Goal: Information Seeking & Learning: Learn about a topic

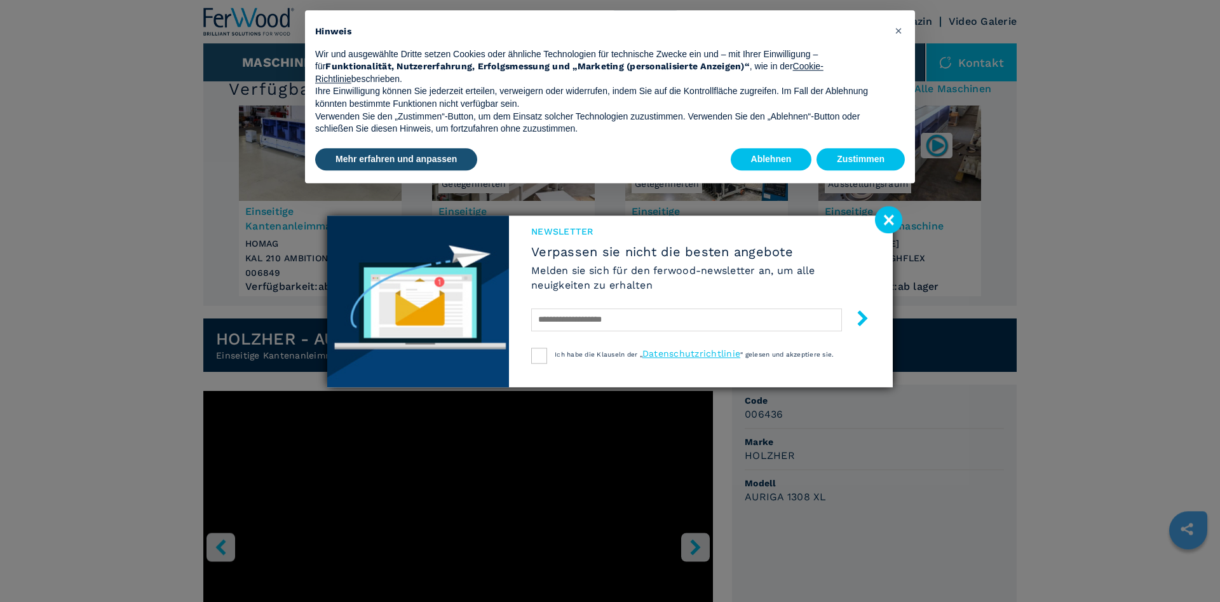
scroll to position [65, 0]
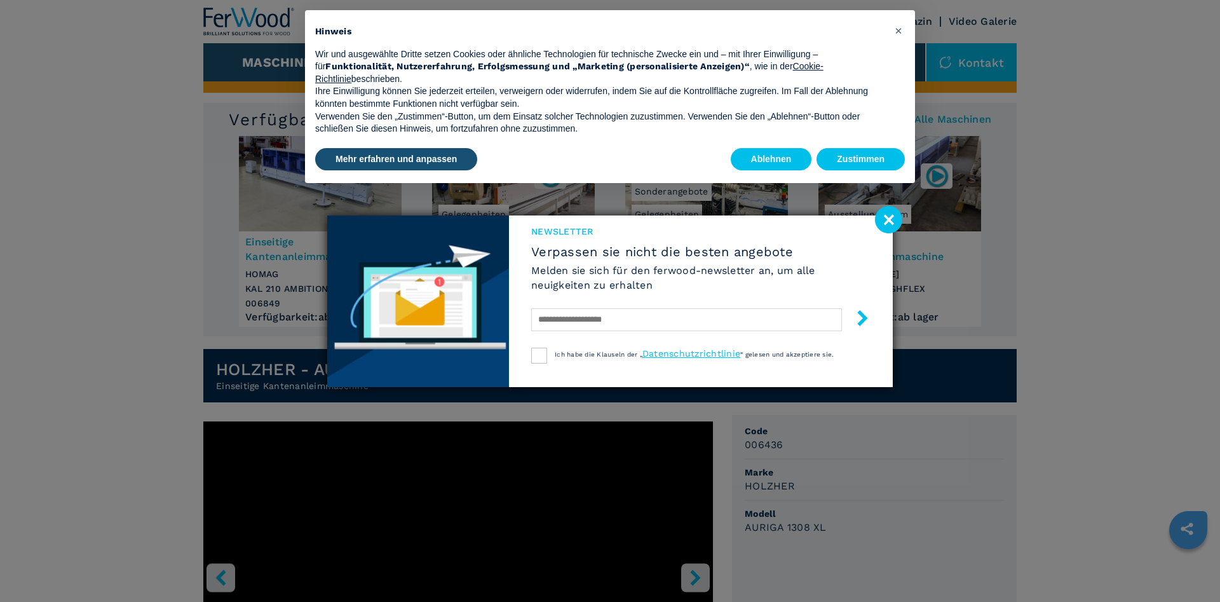
click at [889, 222] on image at bounding box center [888, 219] width 27 height 27
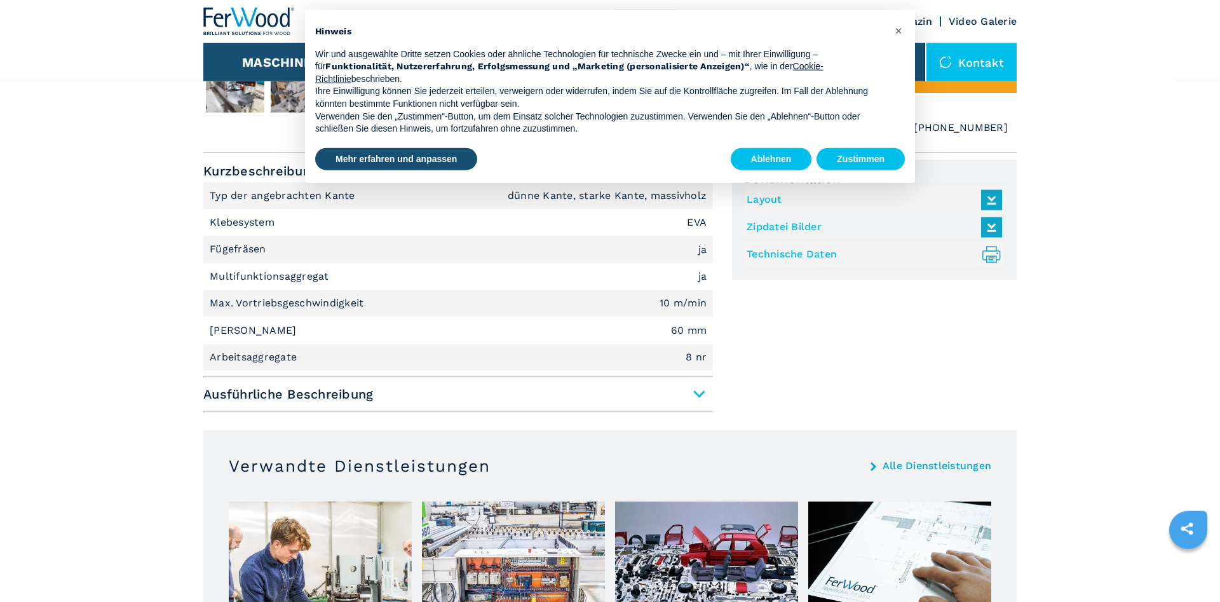
scroll to position [778, 0]
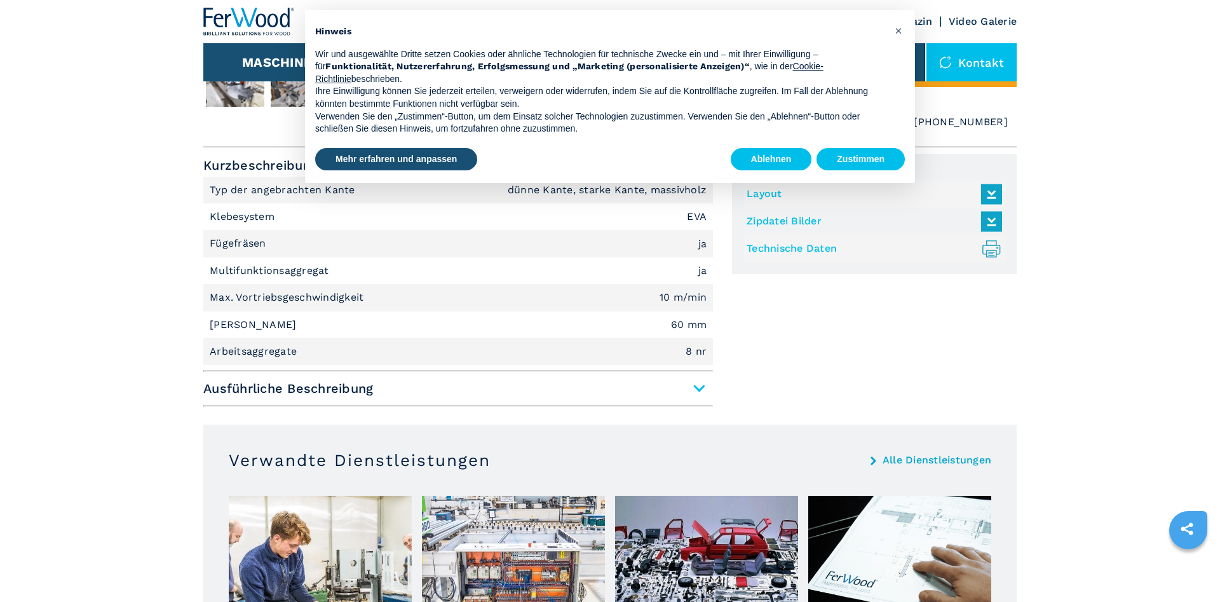
click at [701, 386] on span "Ausführliche Beschreibung" at bounding box center [457, 388] width 509 height 23
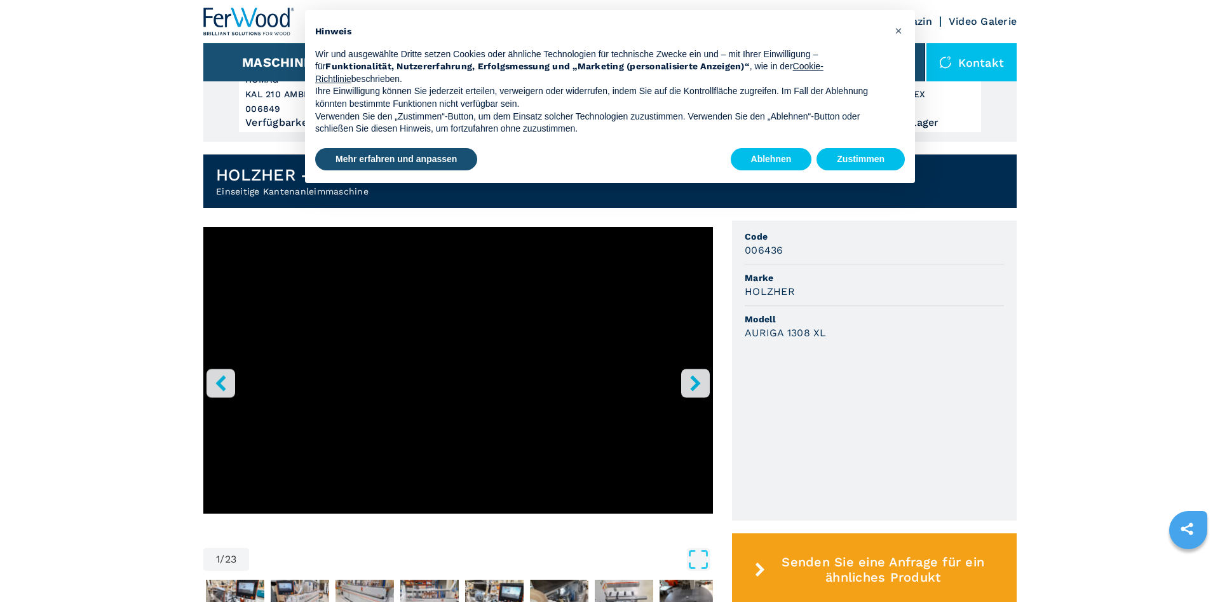
scroll to position [454, 0]
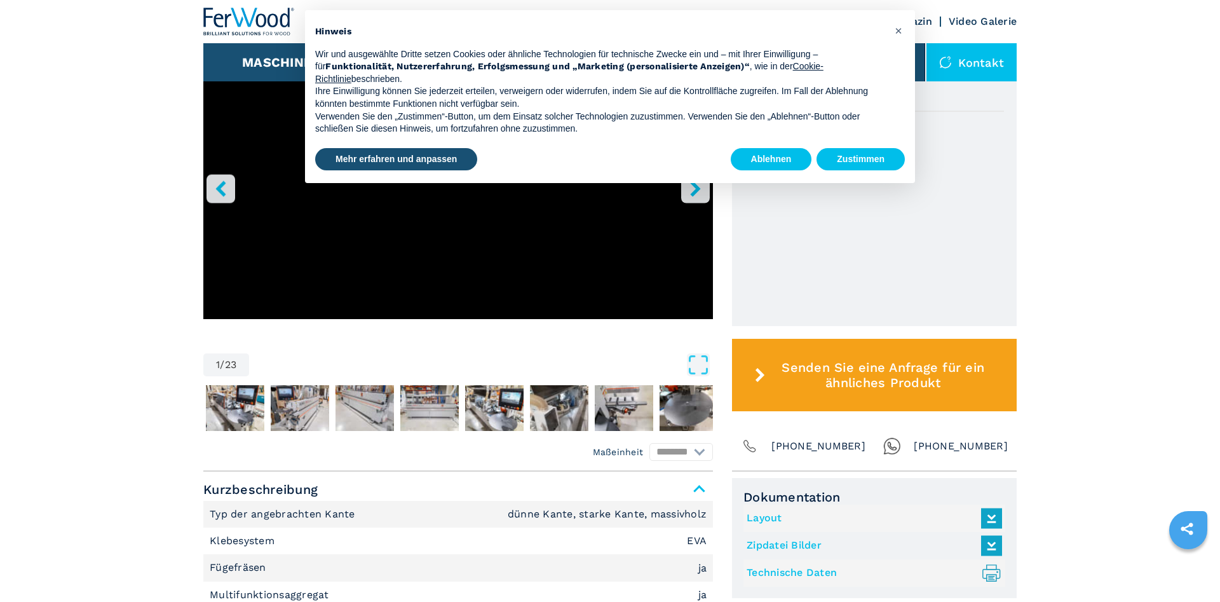
click at [698, 487] on span "Kurzbeschreibung" at bounding box center [457, 489] width 509 height 23
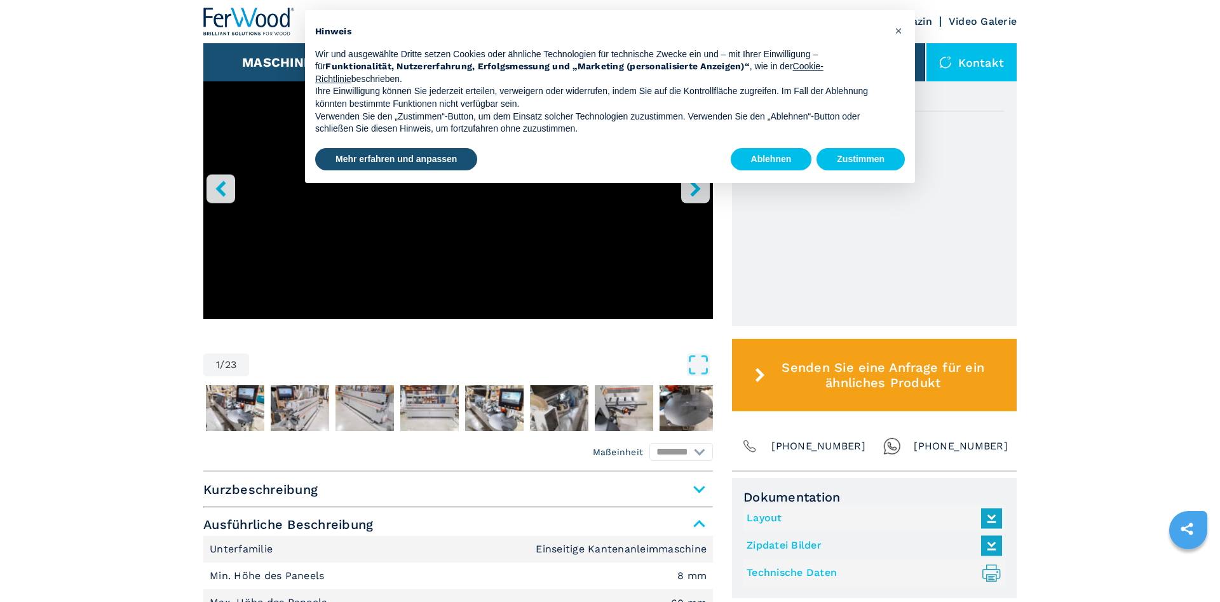
click at [696, 487] on span "Kurzbeschreibung" at bounding box center [457, 489] width 509 height 23
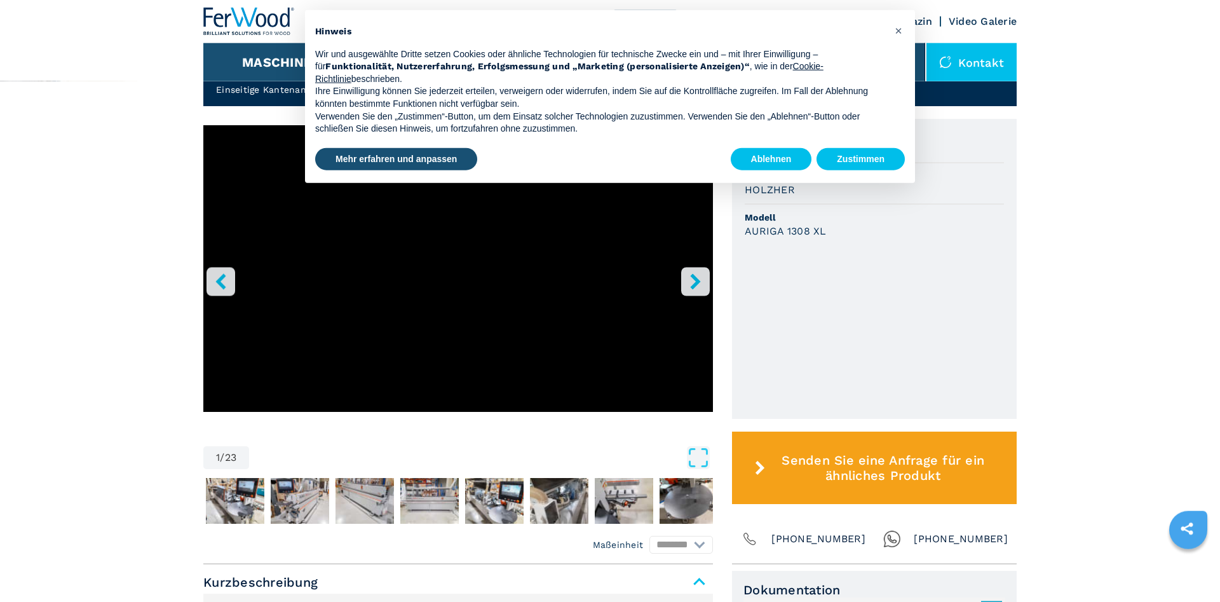
scroll to position [389, 0]
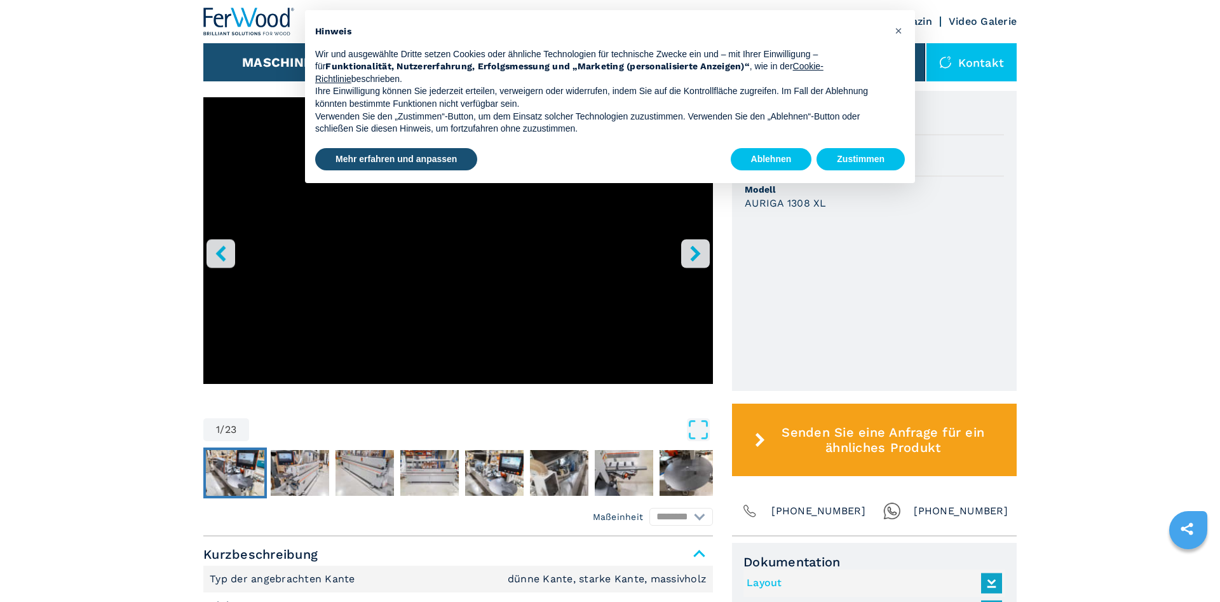
click at [233, 482] on img "Go to Slide 2" at bounding box center [235, 473] width 58 height 46
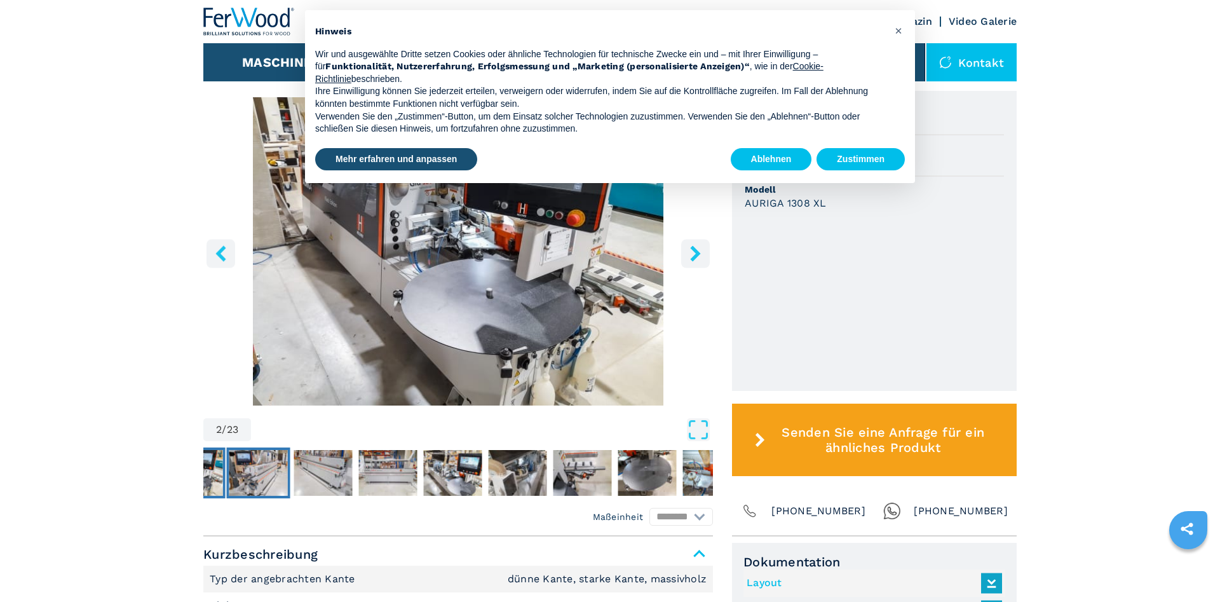
click at [255, 466] on img "Go to Slide 3" at bounding box center [258, 473] width 58 height 46
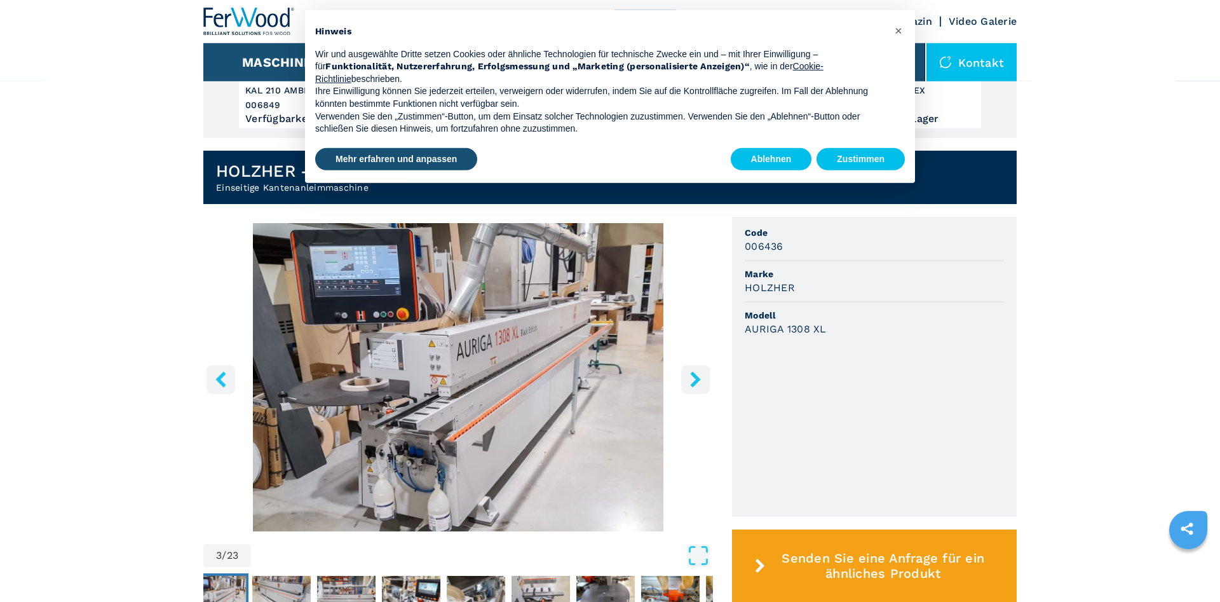
scroll to position [259, 0]
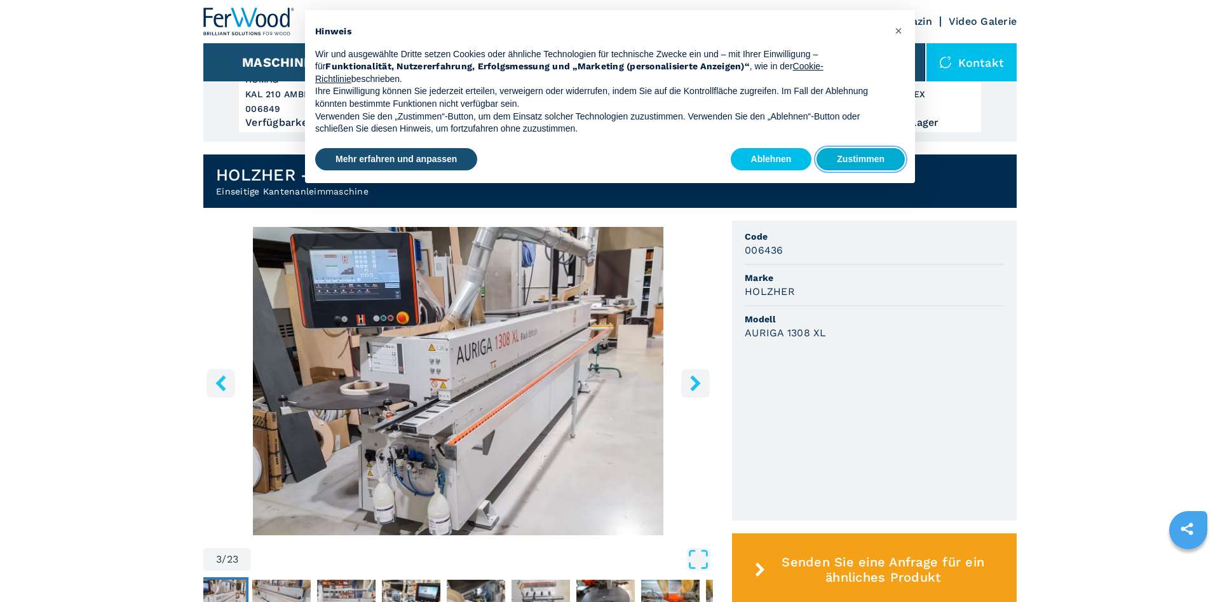
click at [851, 159] on button "Zustimmen" at bounding box center [860, 159] width 88 height 23
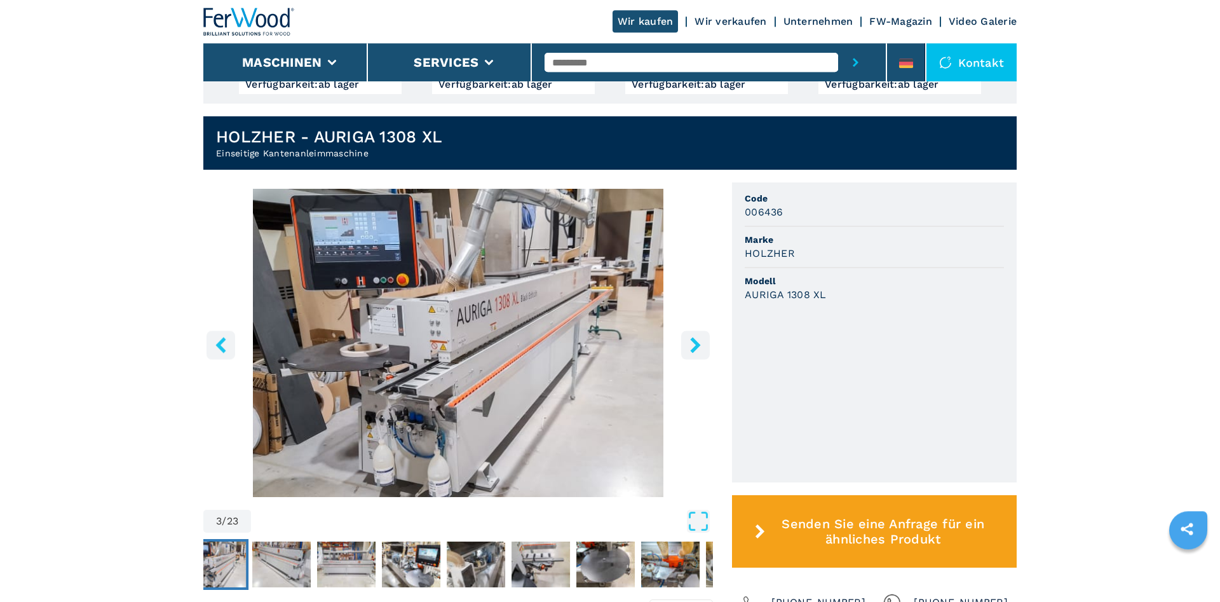
scroll to position [324, 0]
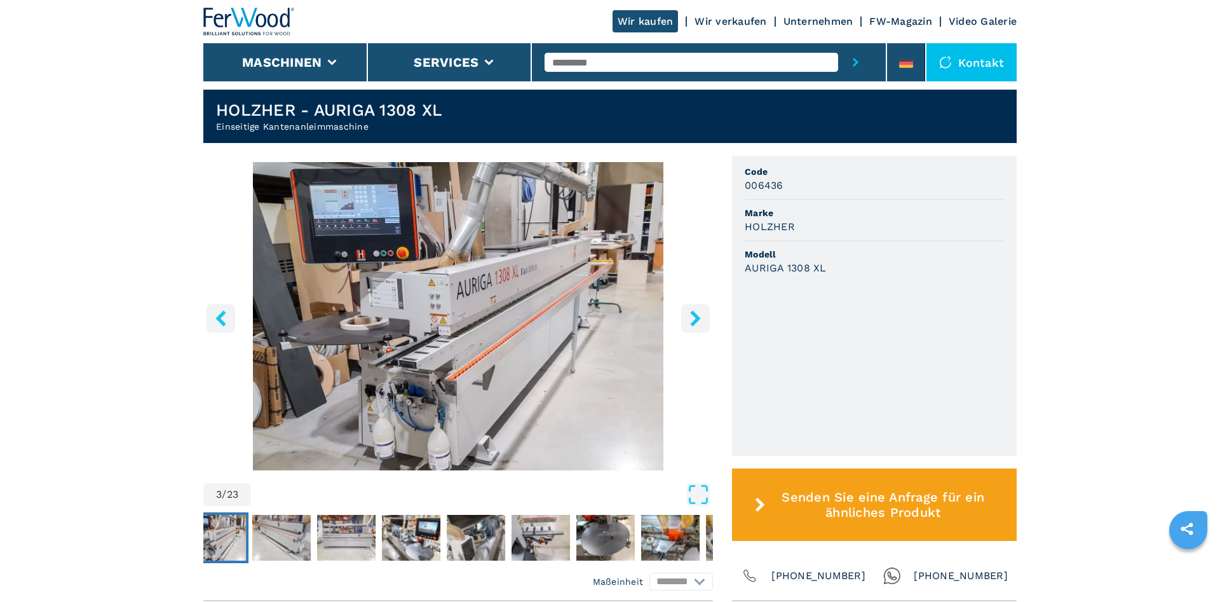
click at [457, 350] on img "Go to Slide 3" at bounding box center [457, 316] width 509 height 308
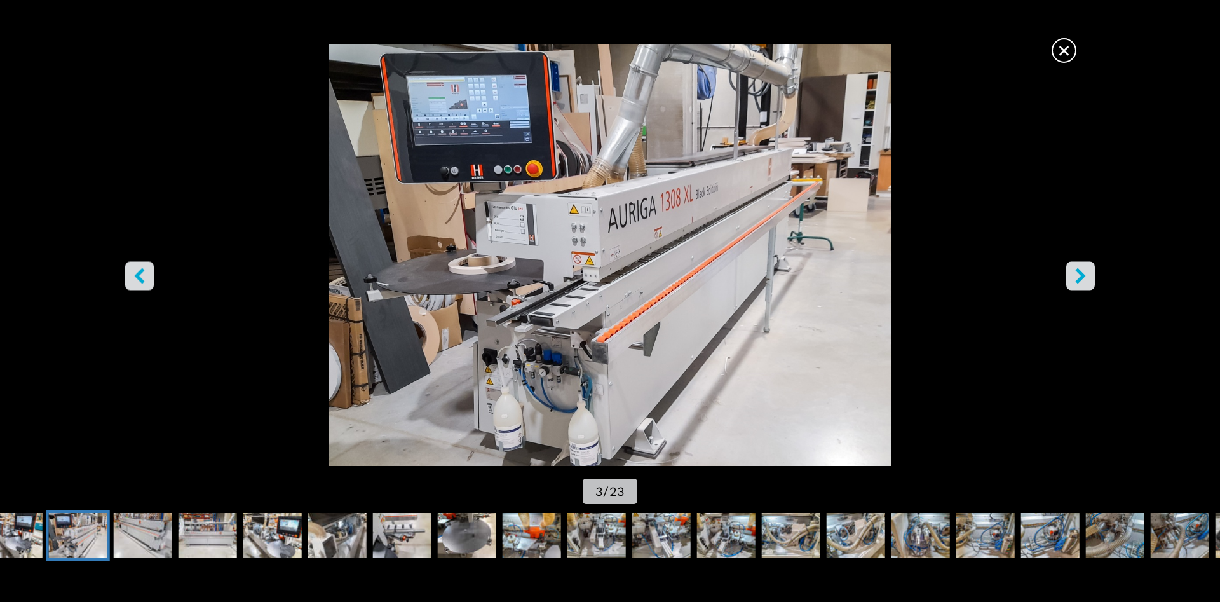
click at [1081, 273] on icon "right-button" at bounding box center [1080, 275] width 10 height 16
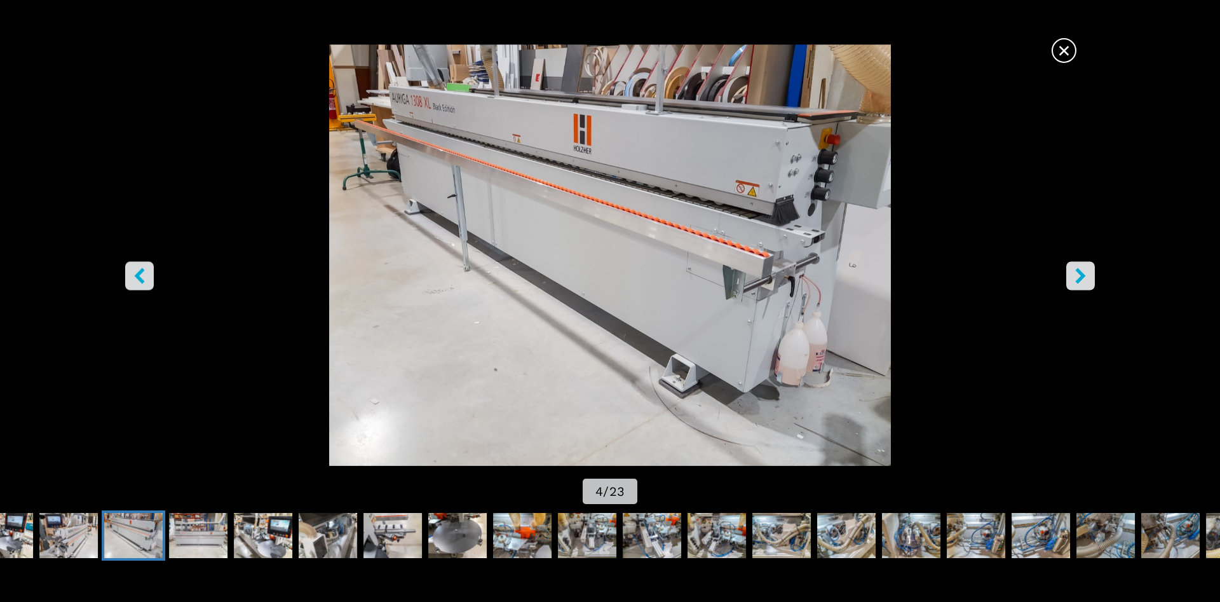
click at [1081, 273] on icon "right-button" at bounding box center [1080, 275] width 10 height 16
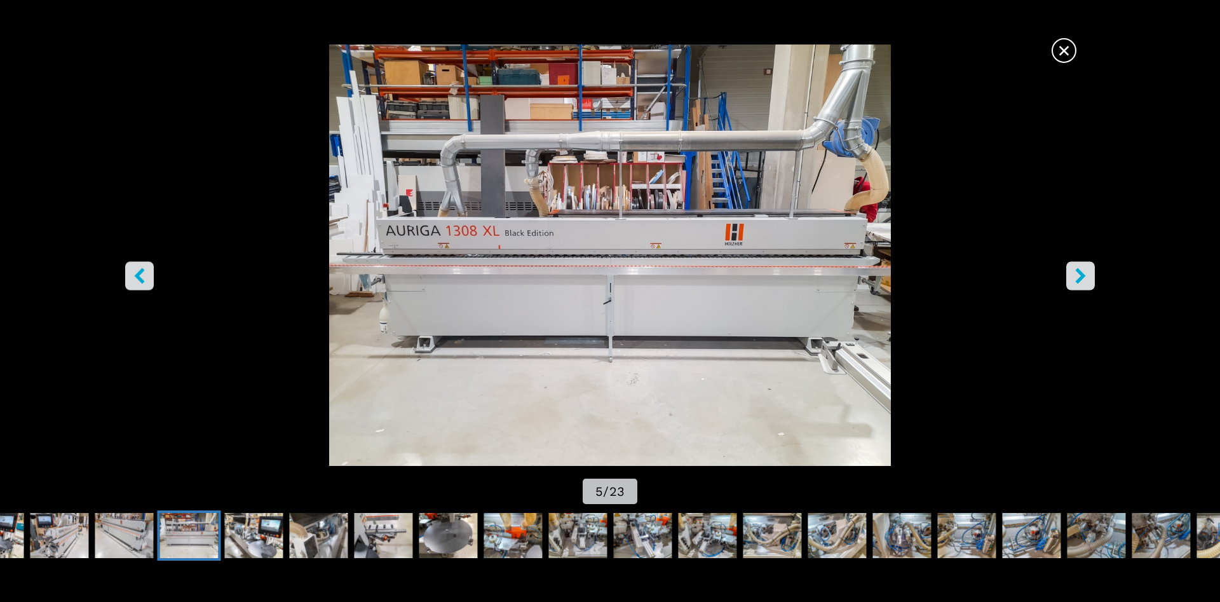
click at [1081, 273] on icon "right-button" at bounding box center [1080, 275] width 10 height 16
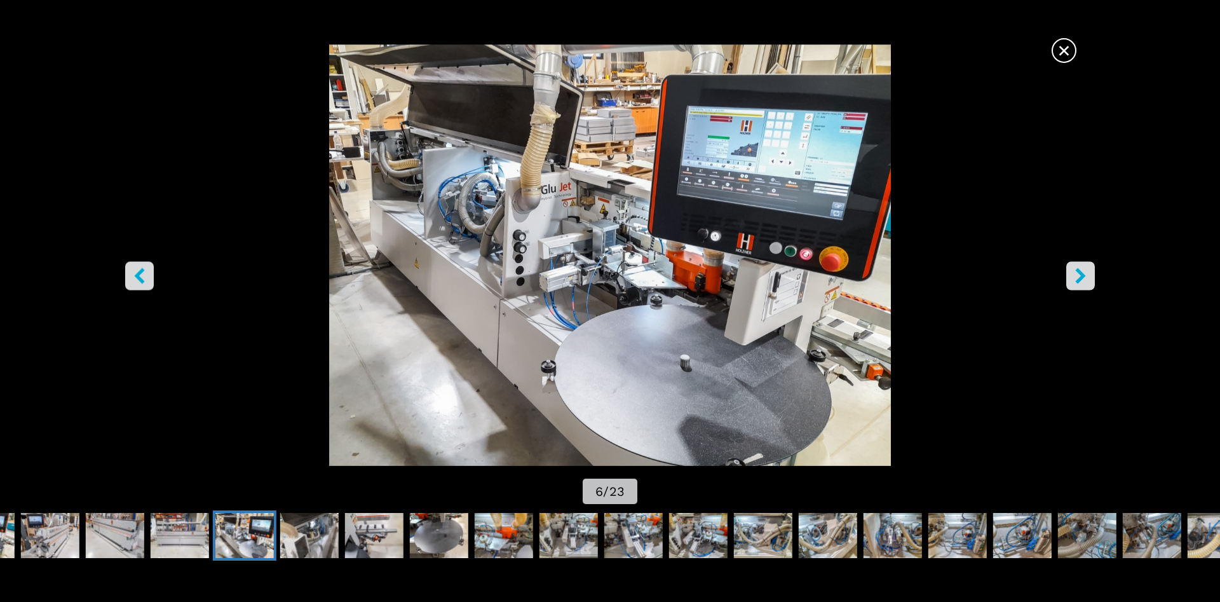
click at [1081, 273] on icon "right-button" at bounding box center [1080, 275] width 10 height 16
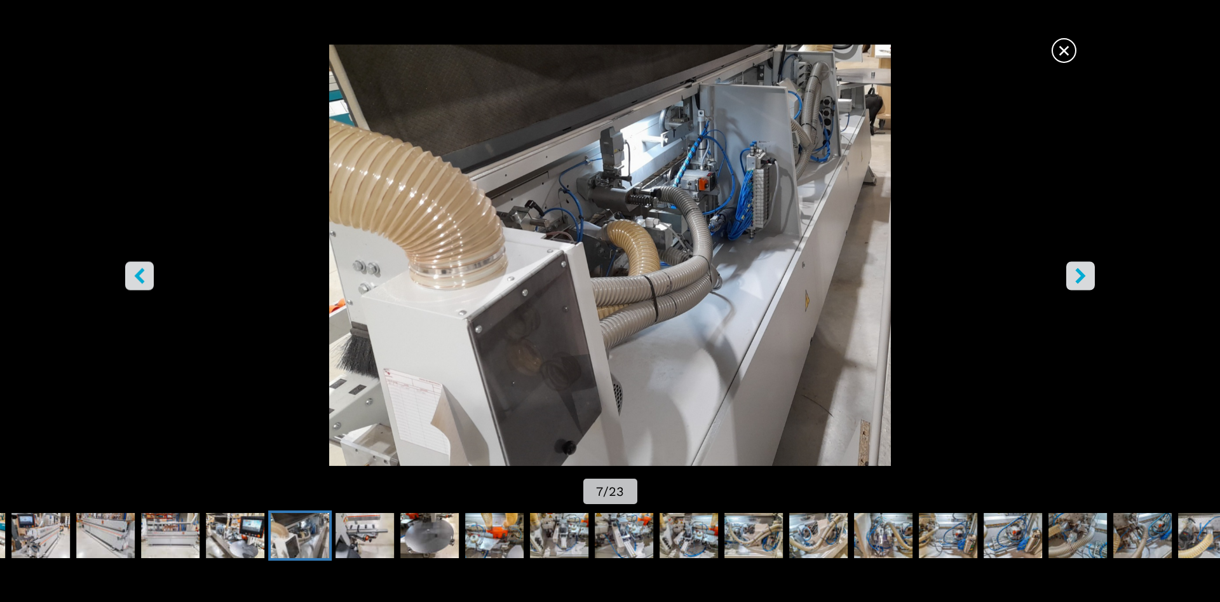
click at [1081, 273] on icon "right-button" at bounding box center [1080, 275] width 10 height 16
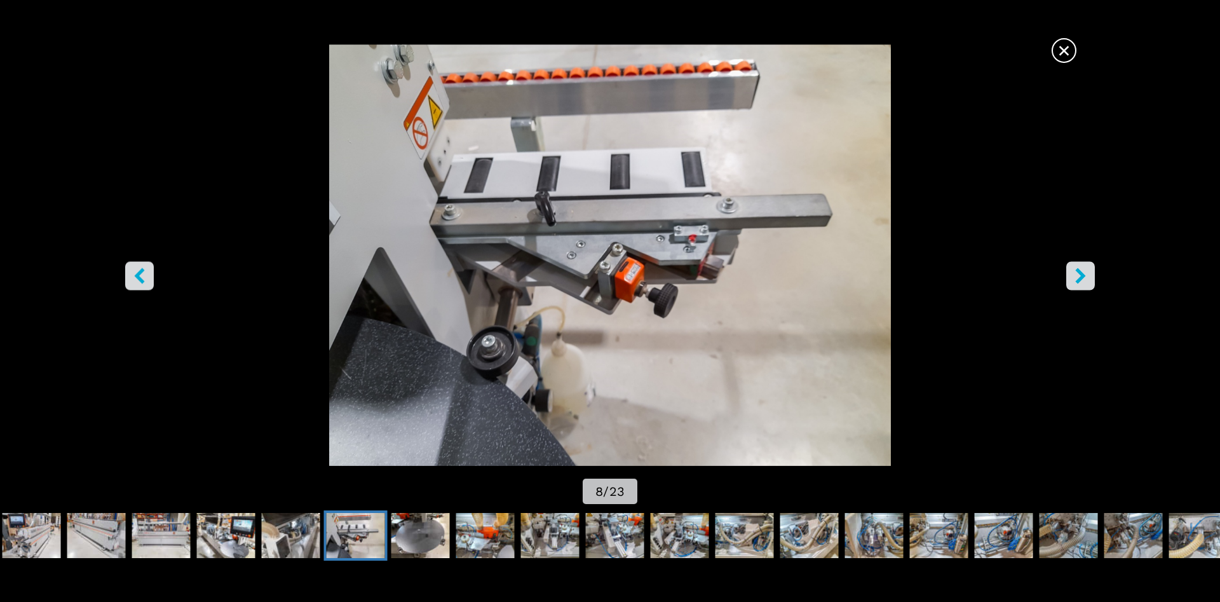
click at [1081, 273] on icon "right-button" at bounding box center [1080, 275] width 10 height 16
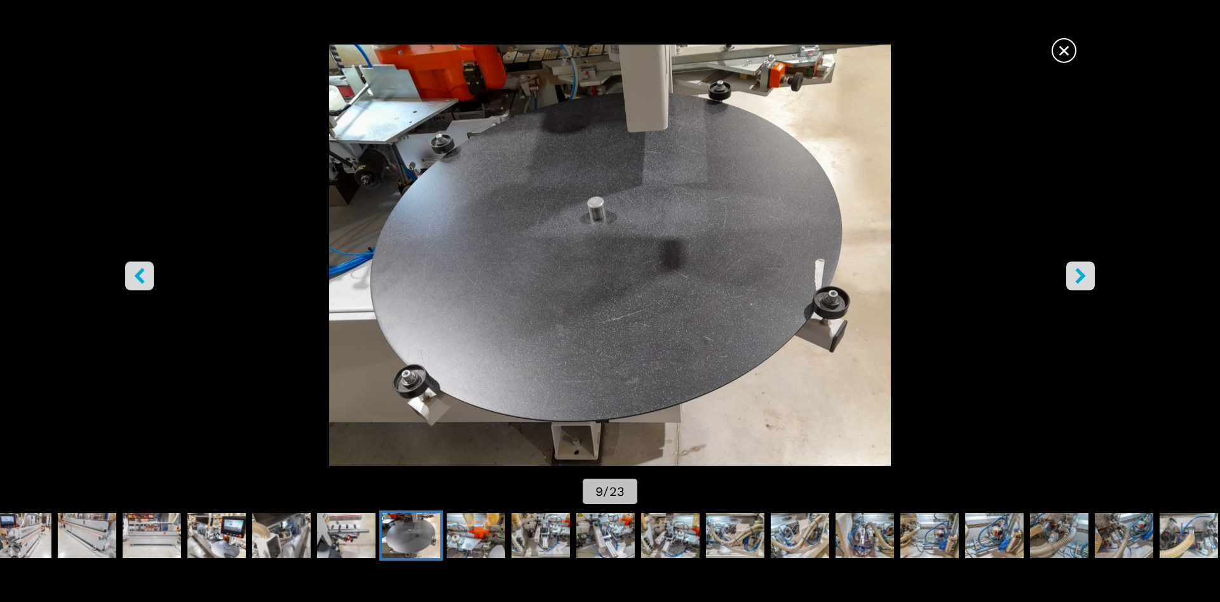
click at [1081, 273] on icon "right-button" at bounding box center [1080, 275] width 10 height 16
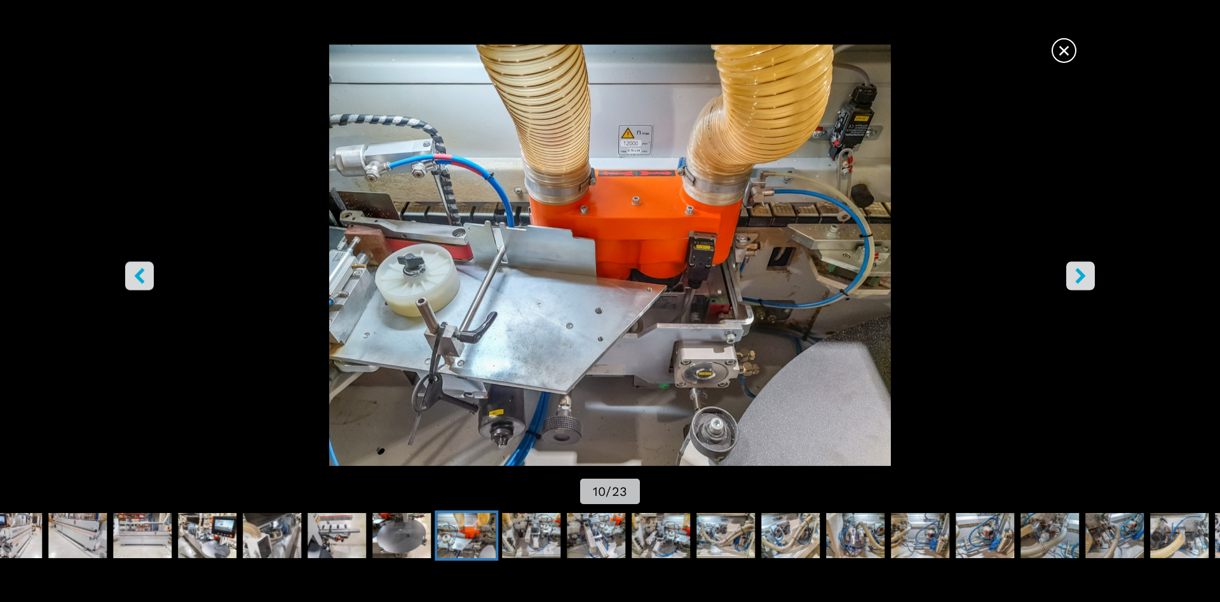
click at [1081, 273] on icon "right-button" at bounding box center [1080, 275] width 10 height 16
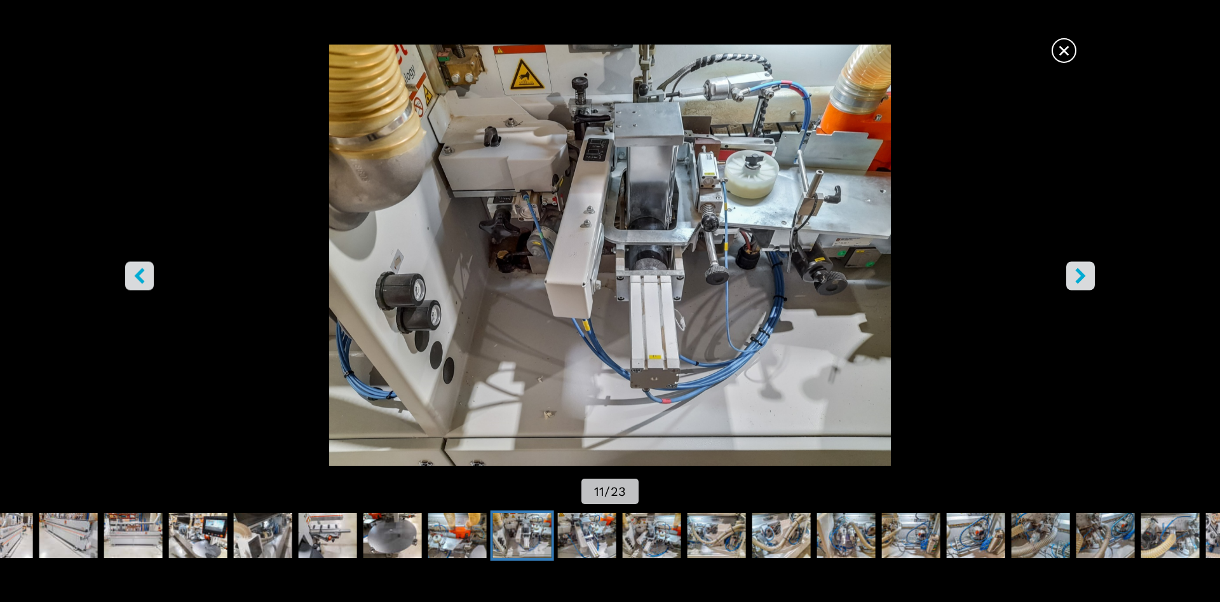
click at [1081, 273] on icon "right-button" at bounding box center [1080, 275] width 10 height 16
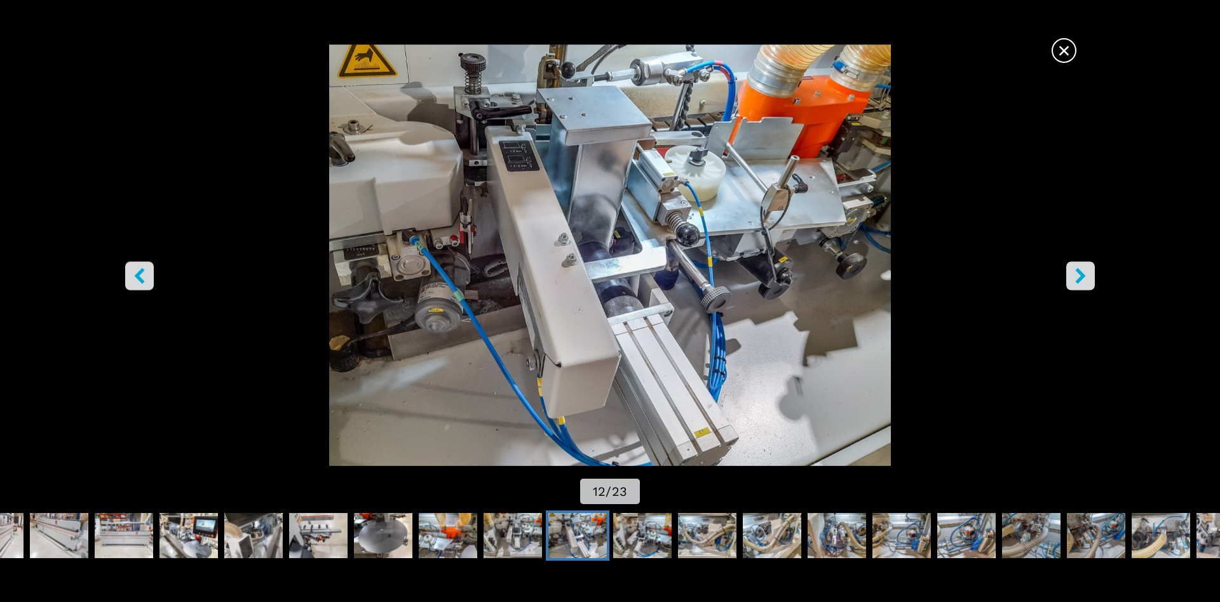
click at [1081, 273] on icon "right-button" at bounding box center [1080, 275] width 10 height 16
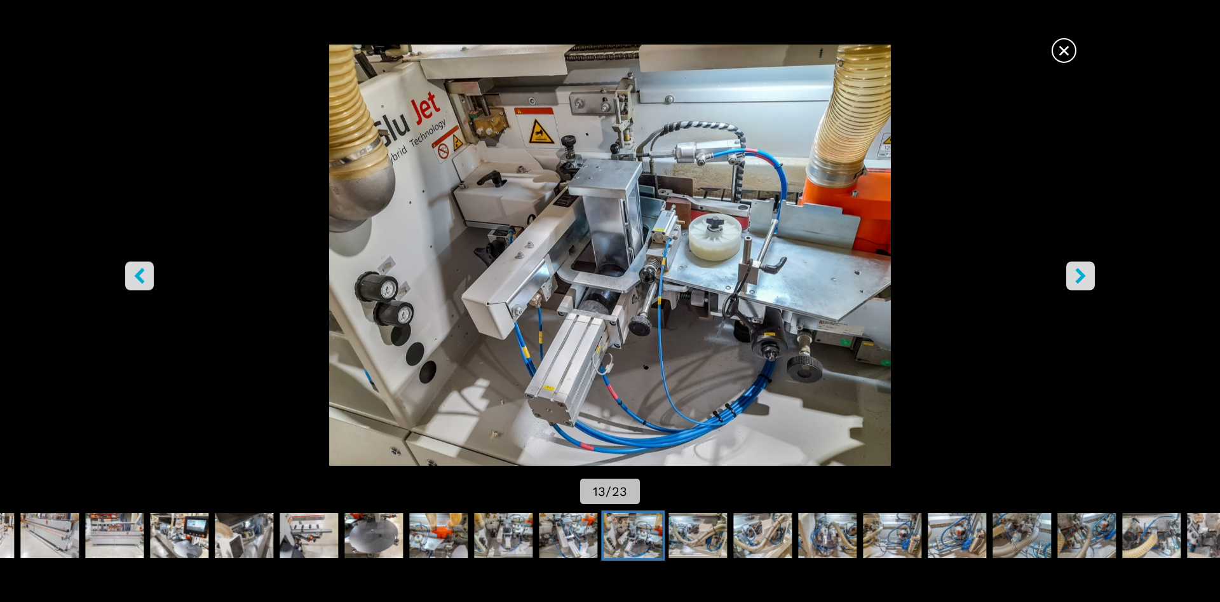
click at [1081, 273] on icon "right-button" at bounding box center [1080, 275] width 10 height 16
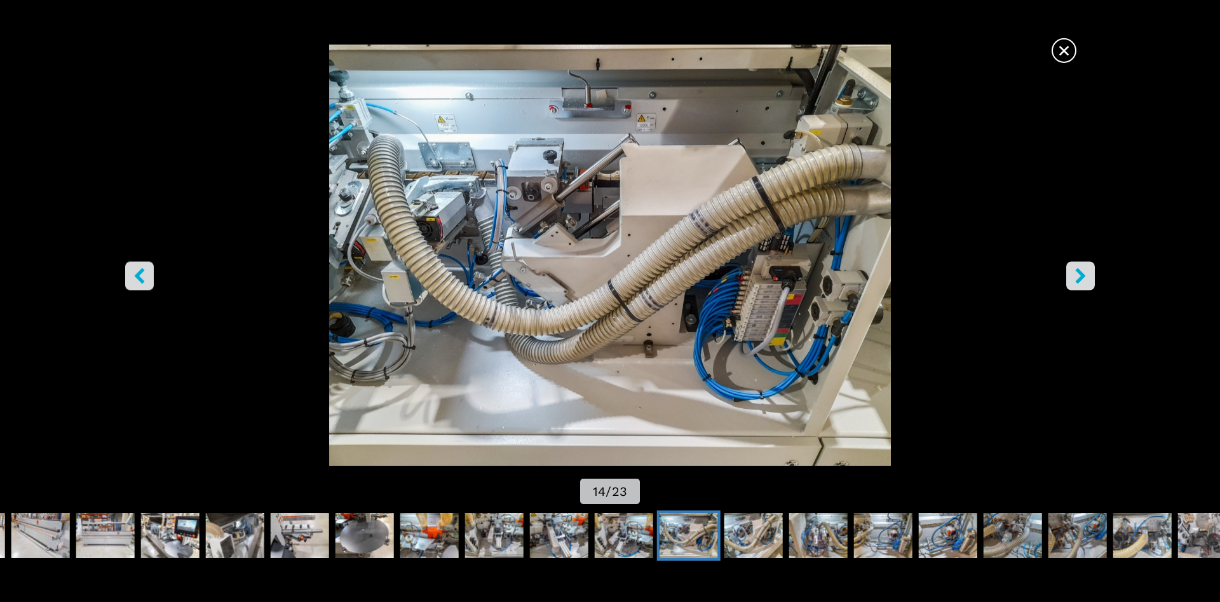
click at [1081, 273] on icon "right-button" at bounding box center [1080, 275] width 10 height 16
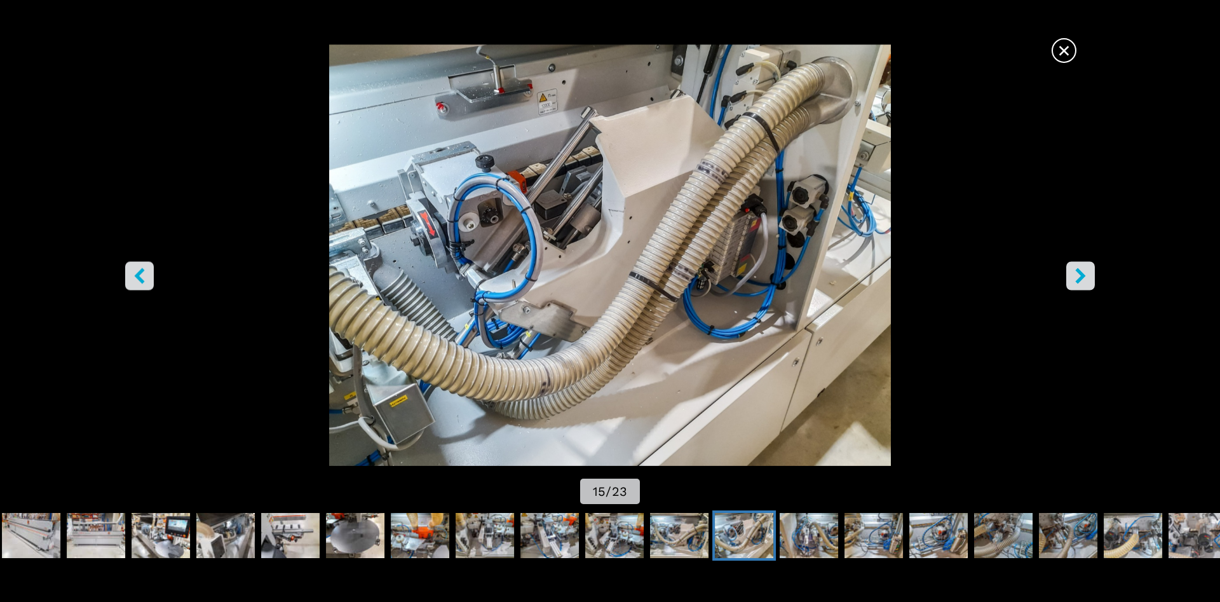
click at [1081, 273] on icon "right-button" at bounding box center [1080, 275] width 10 height 16
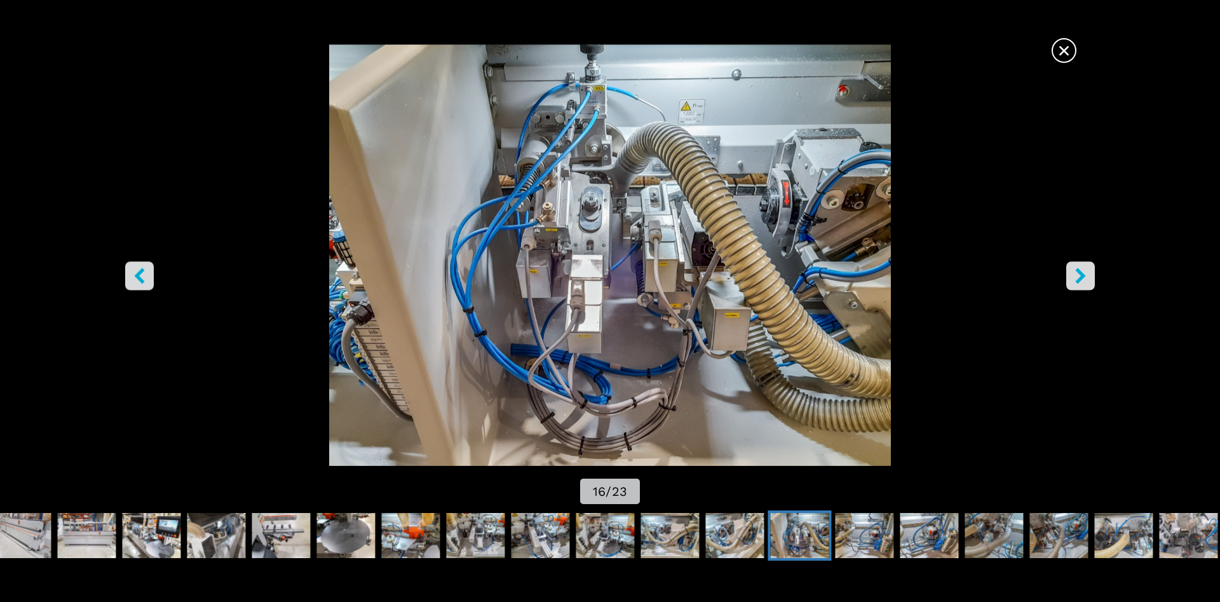
click at [1081, 273] on icon "right-button" at bounding box center [1080, 275] width 10 height 16
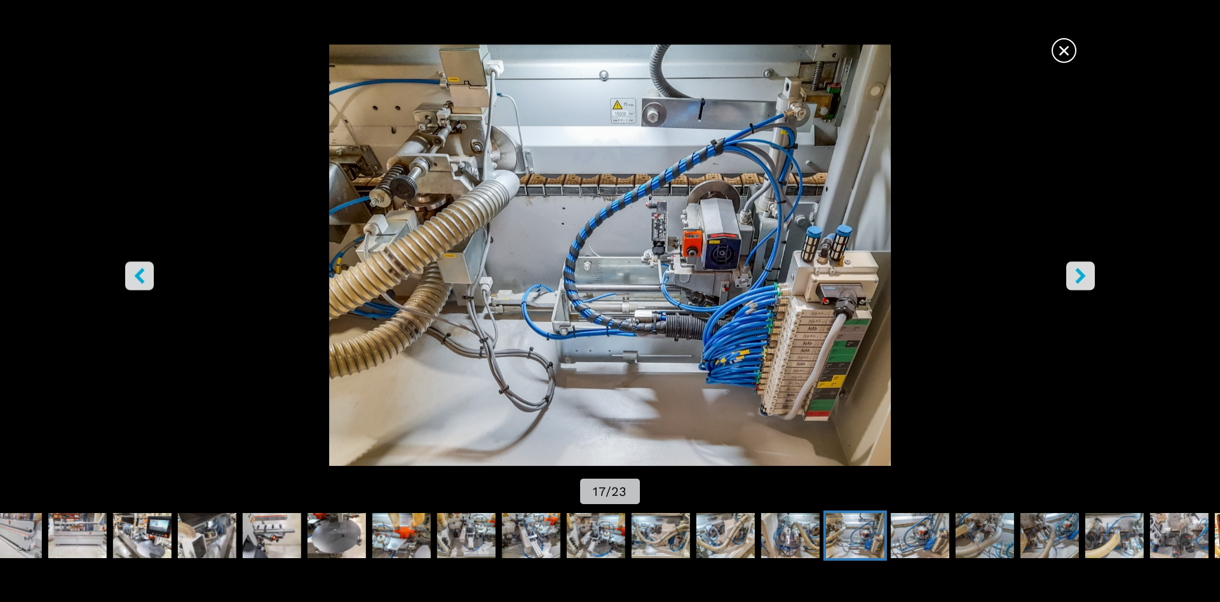
click at [1081, 273] on icon "right-button" at bounding box center [1080, 275] width 10 height 16
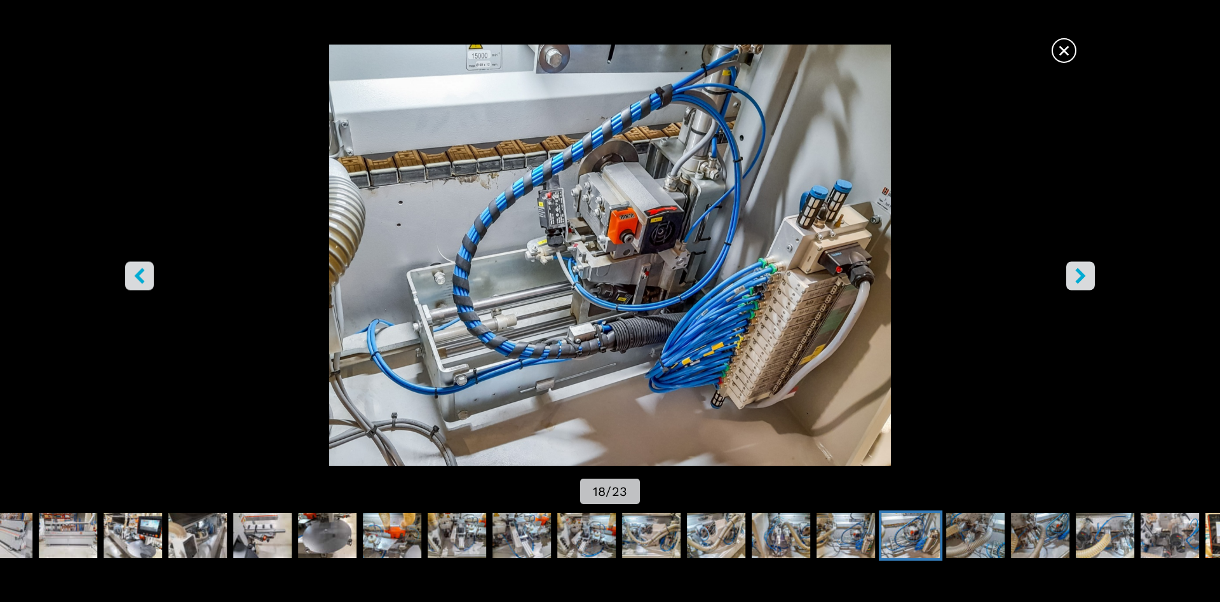
click at [1081, 273] on icon "right-button" at bounding box center [1080, 275] width 10 height 16
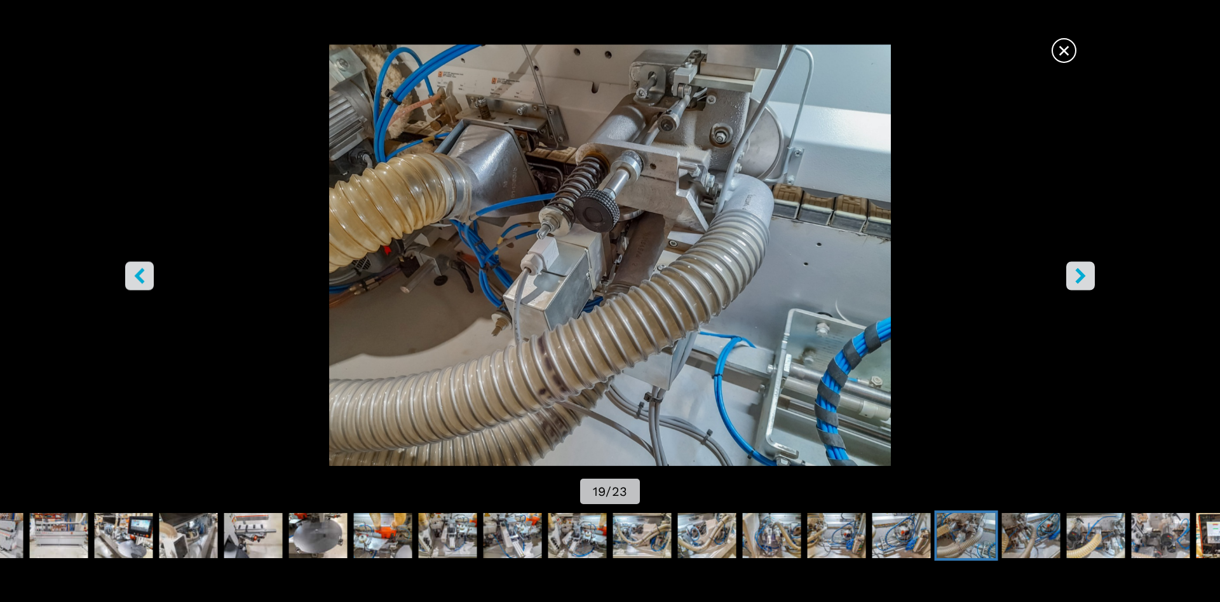
click at [1081, 273] on icon "right-button" at bounding box center [1080, 275] width 10 height 16
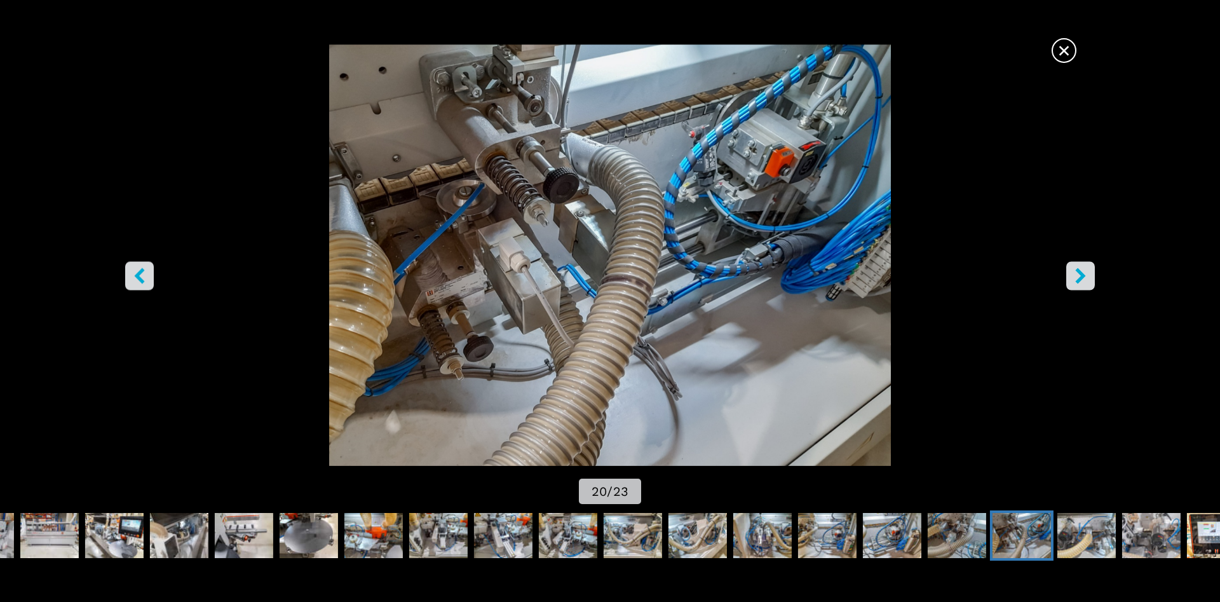
click at [1081, 273] on icon "right-button" at bounding box center [1080, 275] width 10 height 16
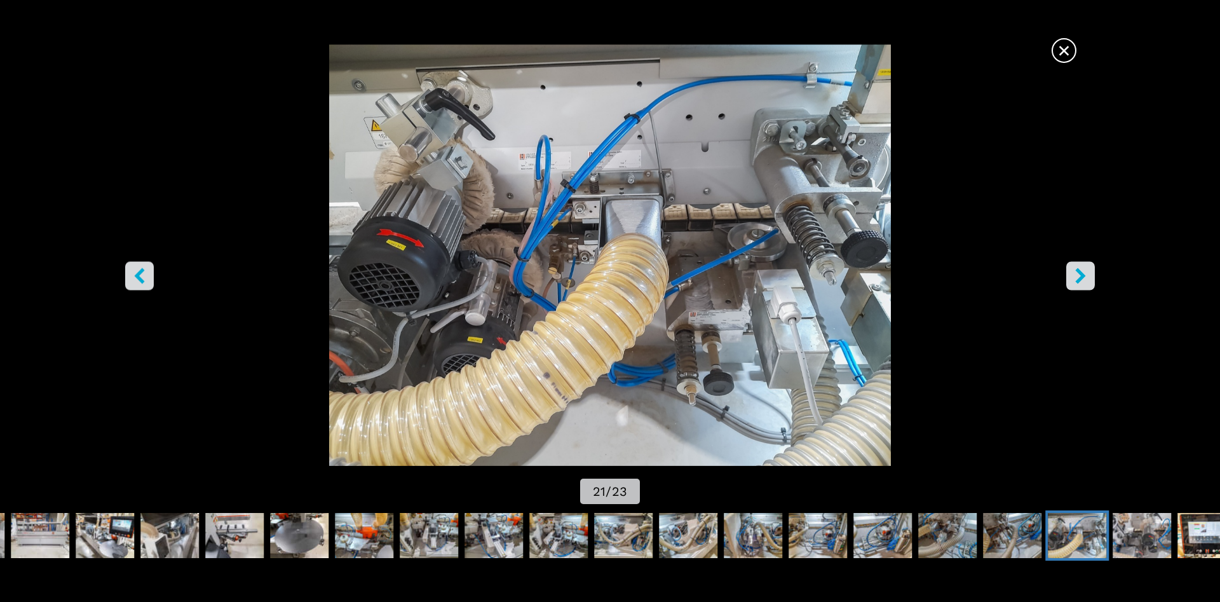
click at [1081, 273] on icon "right-button" at bounding box center [1080, 275] width 10 height 16
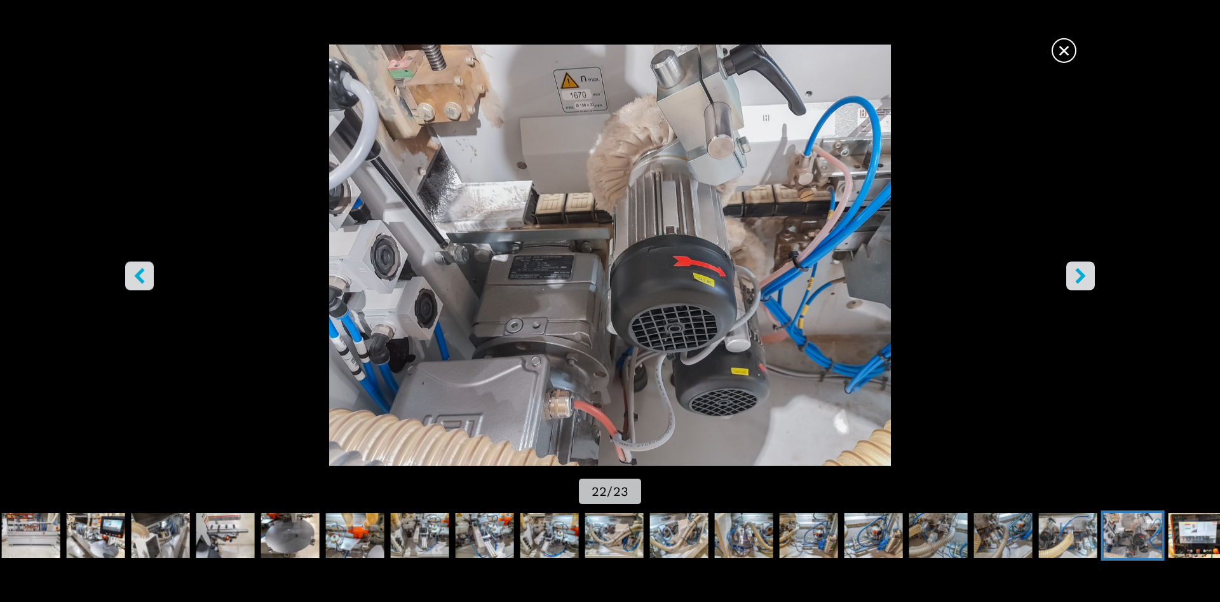
click at [1081, 273] on icon "right-button" at bounding box center [1080, 275] width 10 height 16
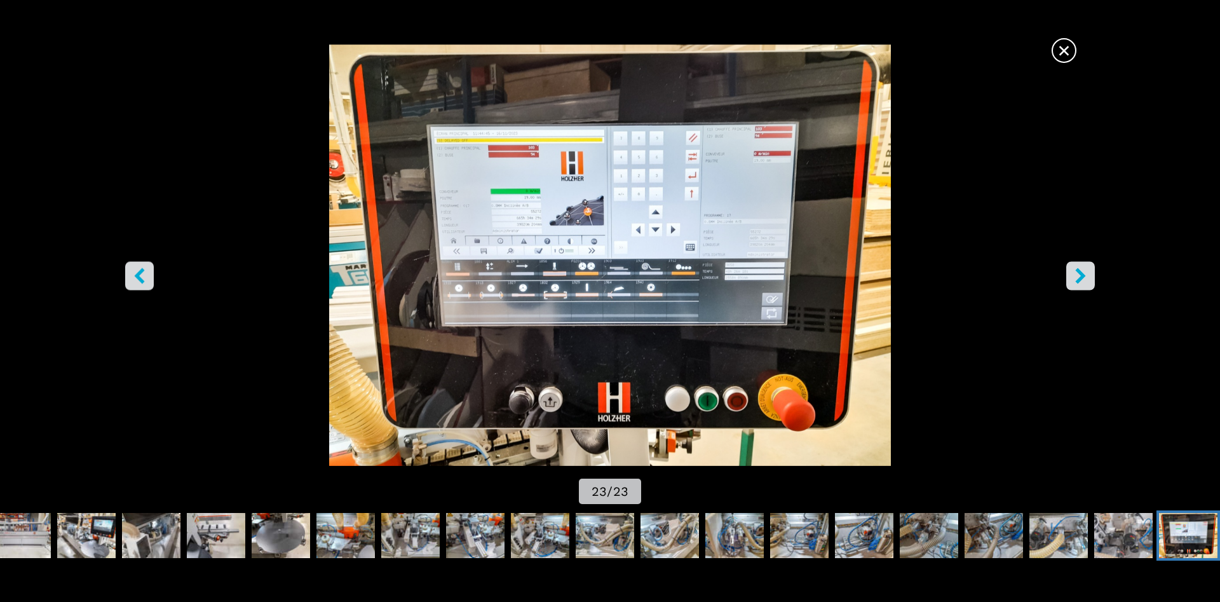
click at [1081, 273] on icon "right-button" at bounding box center [1080, 275] width 10 height 16
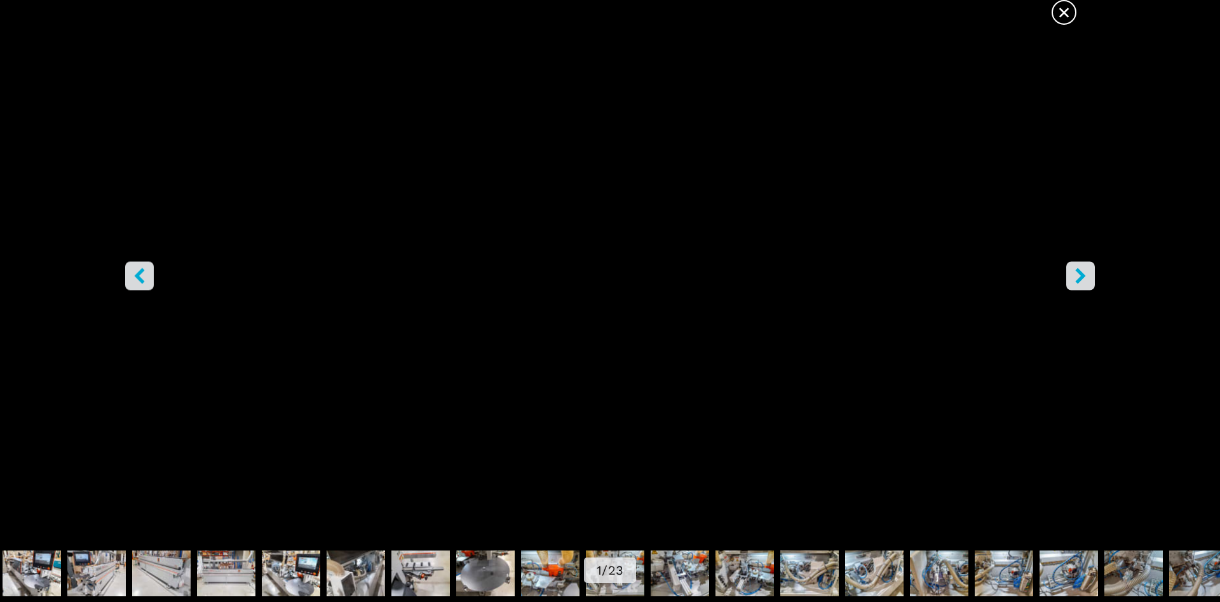
click at [142, 280] on icon "left-button" at bounding box center [139, 275] width 10 height 16
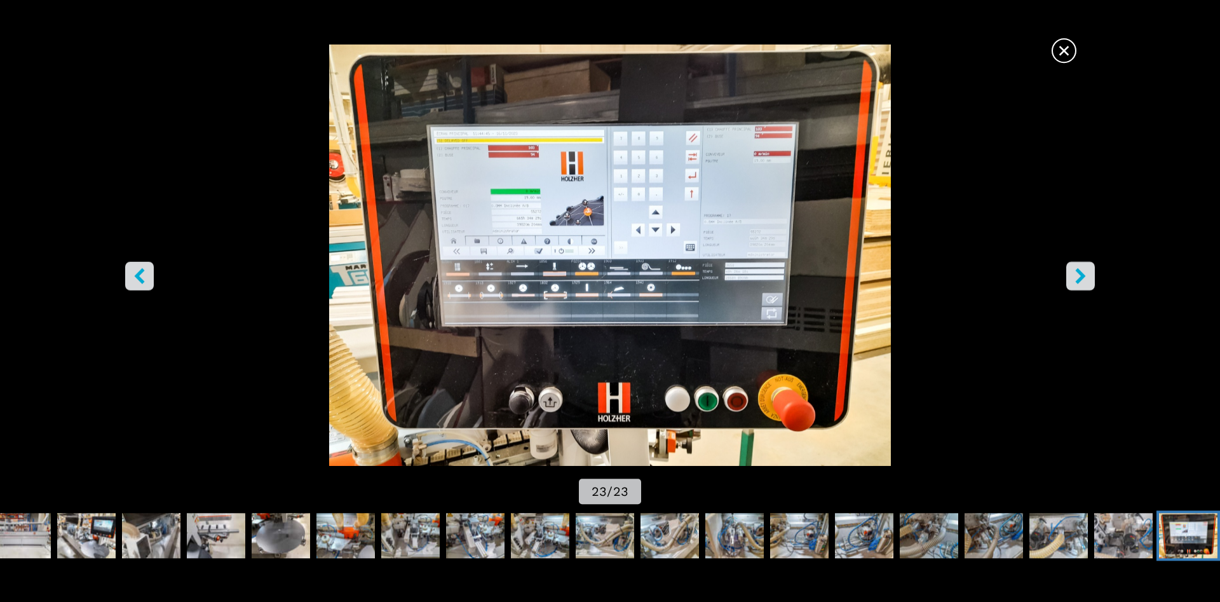
scroll to position [194, 0]
